Goal: Task Accomplishment & Management: Manage account settings

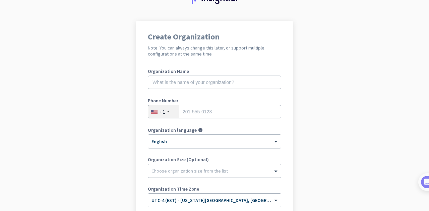
scroll to position [67, 0]
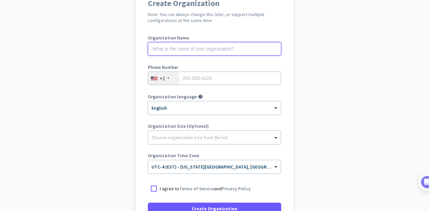
click at [208, 48] on input "text" at bounding box center [214, 48] width 133 height 13
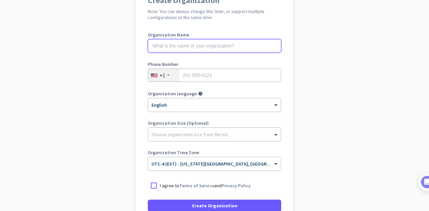
scroll to position [133, 0]
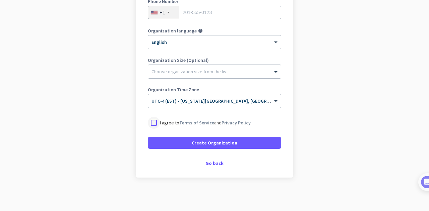
click at [153, 122] on div at bounding box center [154, 123] width 12 height 12
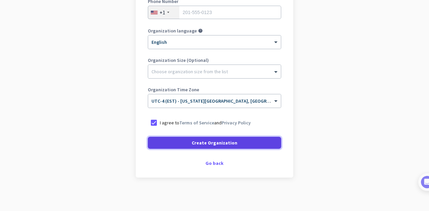
click at [224, 145] on span "Create Organization" at bounding box center [215, 143] width 46 height 7
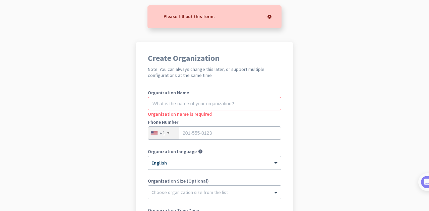
scroll to position [0, 0]
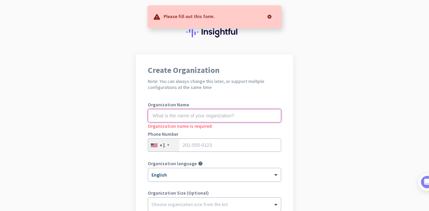
click at [203, 114] on input "text" at bounding box center [214, 115] width 133 height 13
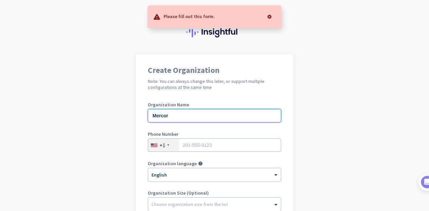
type input "Mercor"
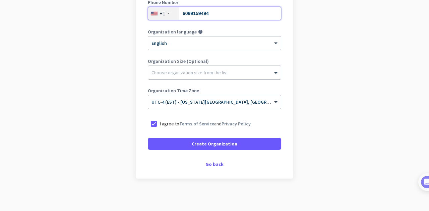
scroll to position [133, 0]
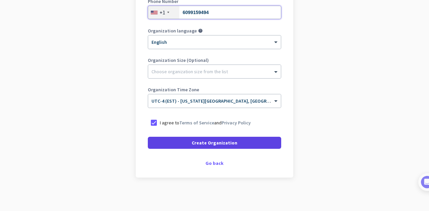
type input "6099159494"
click at [263, 145] on span at bounding box center [214, 143] width 133 height 16
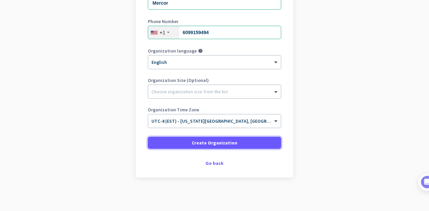
scroll to position [46, 0]
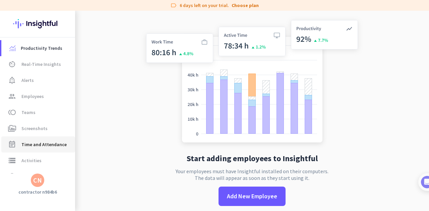
click at [33, 145] on span "Time and Attendance" at bounding box center [43, 145] width 45 height 8
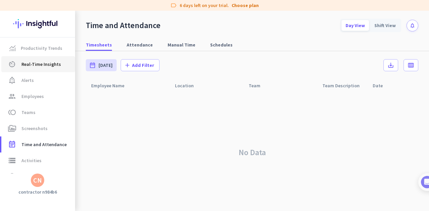
click at [37, 70] on link "av_timer Real-Time Insights" at bounding box center [38, 64] width 74 height 16
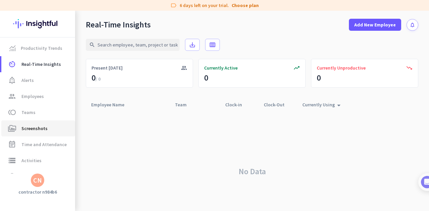
click at [33, 131] on span "Screenshots" at bounding box center [34, 129] width 26 height 8
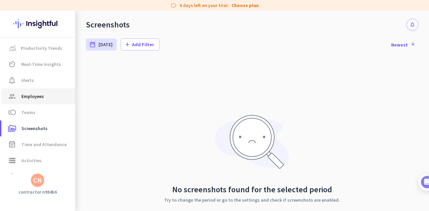
click at [40, 90] on link "group Employees" at bounding box center [38, 96] width 74 height 16
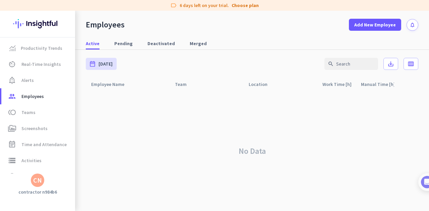
click at [33, 179] on div "CN" at bounding box center [37, 180] width 9 height 7
click at [64, 132] on span "Personal Settings" at bounding box center [73, 132] width 41 height 6
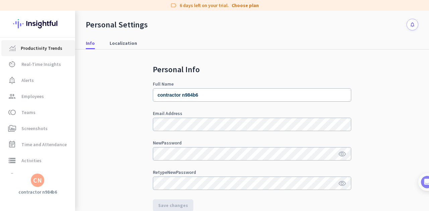
click at [56, 51] on span "Productivity Trends" at bounding box center [42, 48] width 42 height 8
